Goal: Task Accomplishment & Management: Complete application form

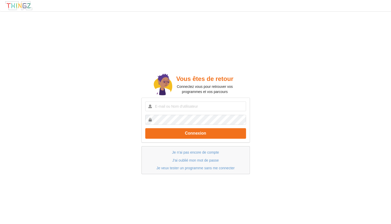
click at [155, 50] on div "Vous êtes de retour Connectez vous pour retrouver vos programmes et vos parcour…" at bounding box center [195, 124] width 399 height 232
click at [181, 153] on link "Je n'ai pas encore de compte" at bounding box center [195, 153] width 47 height 4
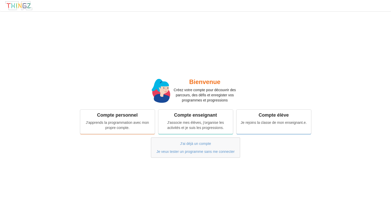
click at [131, 126] on div "J'apprends la programmation avec mon propre compte." at bounding box center [117, 125] width 67 height 10
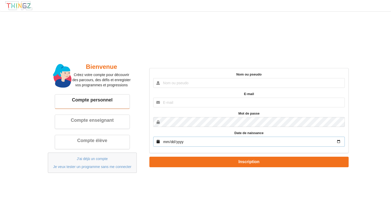
click at [190, 141] on input "date" at bounding box center [249, 142] width 192 height 10
click at [340, 141] on input "date" at bounding box center [249, 142] width 192 height 10
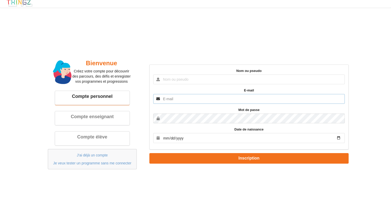
click at [207, 99] on input "text" at bounding box center [249, 99] width 192 height 10
click at [189, 78] on input "text" at bounding box center [249, 80] width 192 height 10
click at [170, 100] on input "text" at bounding box center [249, 99] width 192 height 10
click at [206, 78] on input "ARRACHETONCRANE" at bounding box center [249, 80] width 192 height 10
type input "A"
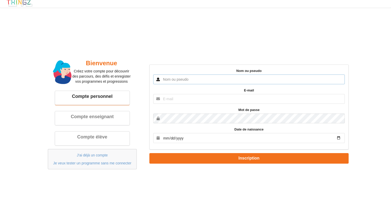
type input "A"
type input "alex_blbx"
click at [181, 102] on input "text" at bounding box center [249, 99] width 192 height 10
click at [194, 98] on input "[PERSON_NAME][EMAIL_ADDRESS][DOMAIN_NAME]" at bounding box center [249, 99] width 192 height 10
type input "[PERSON_NAME][EMAIL_ADDRESS][DOMAIN_NAME]"
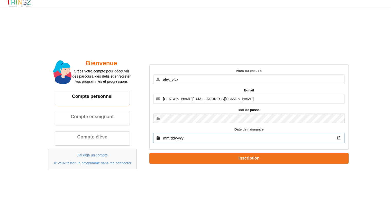
click at [338, 137] on input "date" at bounding box center [249, 138] width 192 height 10
type input "[DATE]"
click at [202, 81] on input "alex_blbx" at bounding box center [249, 80] width 192 height 10
click at [385, 218] on div "Bienvenue Créez votre compte pour découvrir des parcours, des défis et enregist…" at bounding box center [195, 114] width 399 height 220
click at [199, 80] on input "alex_blbx" at bounding box center [249, 80] width 192 height 10
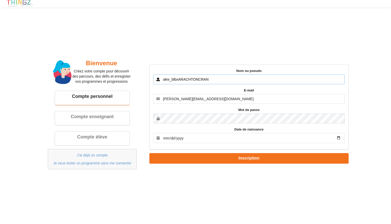
type input "alex_blbxARACHTONCRAN"
click at [149, 153] on button "Inscription" at bounding box center [248, 158] width 199 height 11
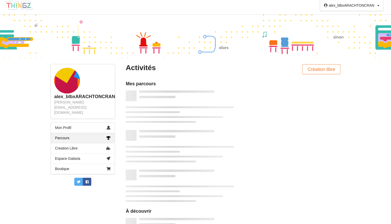
click at [92, 123] on link "Mon Profil" at bounding box center [83, 128] width 64 height 10
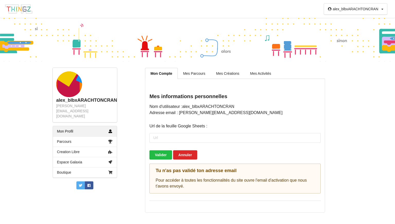
click at [331, 10] on icon at bounding box center [330, 9] width 4 height 4
click at [383, 10] on icon at bounding box center [383, 9] width 2 height 3
click at [376, 26] on div "Déconnexion" at bounding box center [368, 28] width 29 height 9
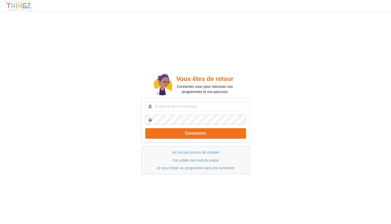
click at [207, 152] on link "Je n'ai pas encore de compte" at bounding box center [195, 153] width 47 height 4
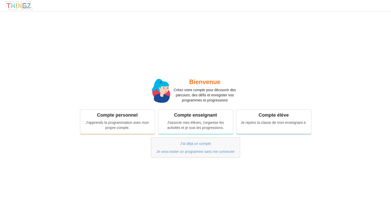
click at [139, 125] on div "J'apprends la programmation avec mon propre compte." at bounding box center [117, 125] width 67 height 10
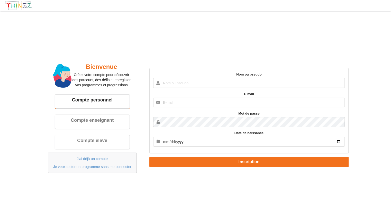
click at [196, 109] on div "Nom ou pseudo E-mail Mot de passe Date de naissance" at bounding box center [248, 110] width 199 height 85
click at [199, 103] on input "text" at bounding box center [249, 103] width 192 height 10
type input "[EMAIL_ADDRESS][DOMAIN_NAME]"
click at [200, 81] on input "text" at bounding box center [249, 83] width 192 height 10
type input "a"
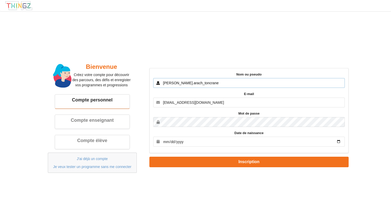
click at [171, 83] on input "[PERSON_NAME].arach_toncrane" at bounding box center [249, 83] width 192 height 10
type input "arach_toncrane"
click at [208, 90] on div "Nom ou pseudo arach_toncrane E-mail [EMAIL_ADDRESS][DOMAIN_NAME] Mot de passe D…" at bounding box center [248, 110] width 199 height 85
click at [339, 143] on input "date" at bounding box center [249, 142] width 192 height 10
click at [33, 205] on div "Bienvenue Créez votre compte pour découvrir des parcours, des défis et enregist…" at bounding box center [195, 118] width 399 height 220
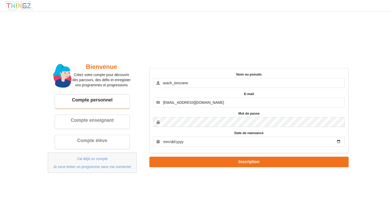
click at [164, 135] on label "Date de naissance" at bounding box center [249, 133] width 192 height 5
click at [164, 142] on input "date" at bounding box center [249, 142] width 192 height 10
click at [341, 142] on input "date" at bounding box center [249, 142] width 192 height 10
click at [176, 141] on input "0001-01-01" at bounding box center [249, 142] width 192 height 10
click at [172, 140] on input "0001-01-01" at bounding box center [249, 142] width 192 height 10
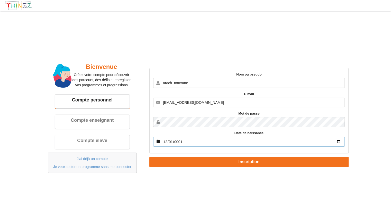
click at [166, 142] on input "0001-12-01" at bounding box center [249, 142] width 192 height 10
type input "0001-12-25"
click at [194, 140] on input "0001-12-25" at bounding box center [249, 142] width 192 height 10
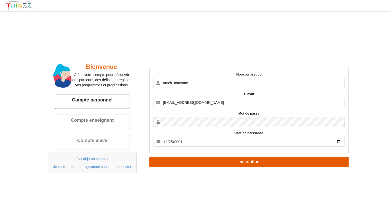
click at [319, 162] on button "Inscription" at bounding box center [248, 162] width 199 height 11
